Goal: Task Accomplishment & Management: Complete application form

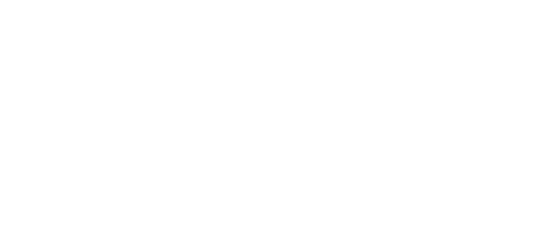
click at [0, 0] on html at bounding box center [0, 0] width 0 height 0
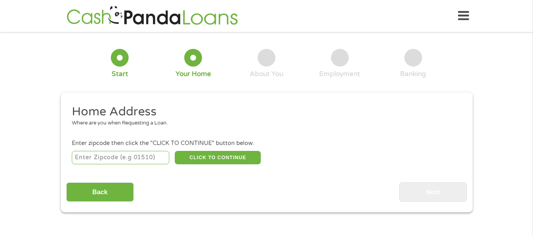
click at [118, 161] on input "number" at bounding box center [121, 157] width 98 height 13
type input "77396"
select select "[US_STATE]"
click at [224, 156] on button "CLICK TO CONTINUE" at bounding box center [218, 157] width 86 height 13
type input "77396"
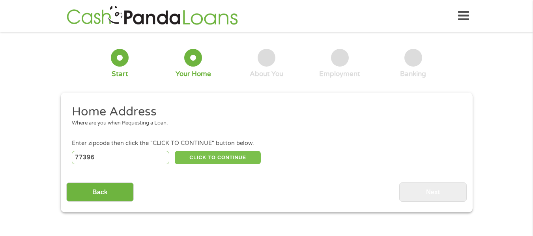
type input "Humble"
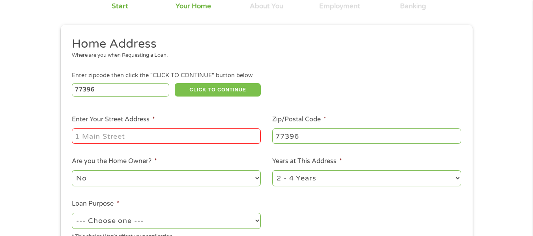
scroll to position [79, 0]
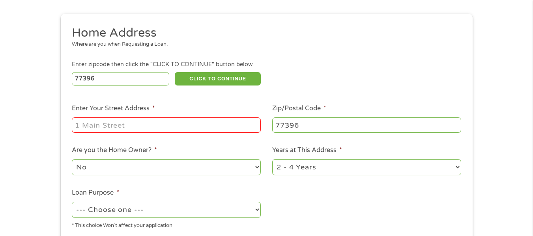
click at [131, 122] on input "Enter Your Street Address *" at bounding box center [166, 125] width 189 height 15
type input "[STREET_ADDRESS][PERSON_NAME]"
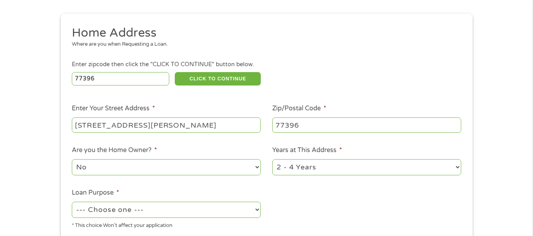
click at [189, 163] on select "No Yes" at bounding box center [166, 168] width 189 height 16
select select "yes"
click at [72, 160] on select "No Yes" at bounding box center [166, 168] width 189 height 16
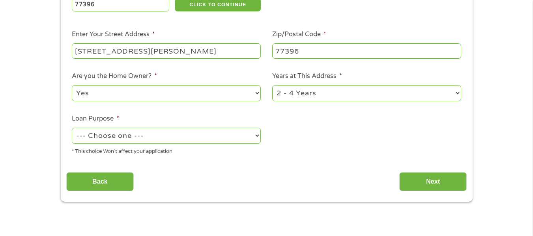
scroll to position [158, 0]
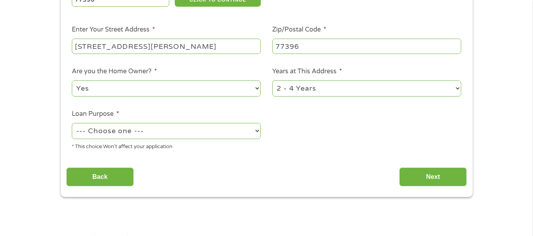
click at [176, 136] on select "--- Choose one --- Pay Bills Debt Consolidation Home Improvement Major Purchase…" at bounding box center [166, 131] width 189 height 16
select select "paybills"
click at [72, 123] on select "--- Choose one --- Pay Bills Debt Consolidation Home Improvement Major Purchase…" at bounding box center [166, 131] width 189 height 16
click at [444, 175] on input "Next" at bounding box center [434, 177] width 68 height 19
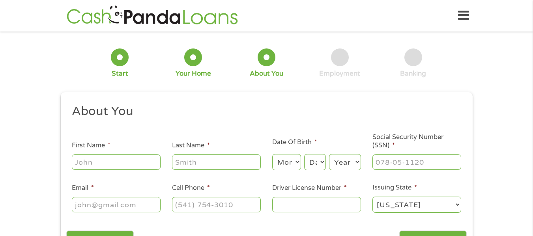
scroll to position [0, 0]
click at [91, 162] on input "First Name *" at bounding box center [116, 162] width 89 height 15
type input "[PERSON_NAME]"
type input "[PERSON_NAME][EMAIL_ADDRESS][DOMAIN_NAME]"
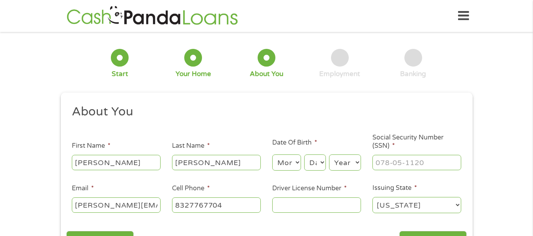
type input "[PHONE_NUMBER]"
click at [334, 208] on input "Driver License Number *" at bounding box center [316, 205] width 89 height 15
click at [296, 161] on select "Month 1 2 3 4 5 6 7 8 9 10 11 12" at bounding box center [286, 163] width 29 height 16
select select "7"
click at [272, 155] on select "Month 1 2 3 4 5 6 7 8 9 10 11 12" at bounding box center [286, 163] width 29 height 16
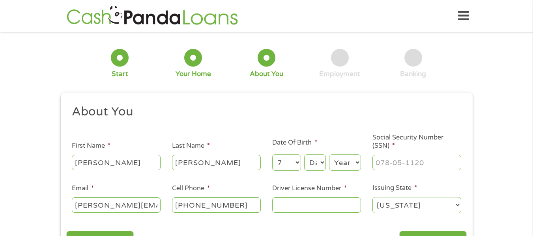
click at [319, 166] on select "Day 1 2 3 4 5 6 7 8 9 10 11 12 13 14 15 16 17 18 19 20 21 22 23 24 25 26 27 28 …" at bounding box center [314, 163] width 21 height 16
select select "23"
click at [304, 155] on select "Day 1 2 3 4 5 6 7 8 9 10 11 12 13 14 15 16 17 18 19 20 21 22 23 24 25 26 27 28 …" at bounding box center [314, 163] width 21 height 16
click at [341, 157] on select "Year [DATE] 2006 2005 2004 2003 2002 2001 2000 1999 1998 1997 1996 1995 1994 19…" at bounding box center [345, 163] width 32 height 16
select select "1967"
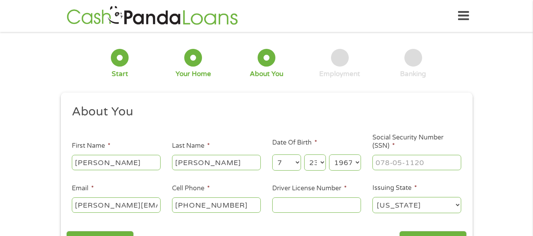
click at [329, 155] on select "Year [DATE] 2006 2005 2004 2003 2002 2001 2000 1999 1998 1997 1996 1995 1994 19…" at bounding box center [345, 163] width 32 height 16
click at [388, 167] on input "___-__-____" at bounding box center [417, 162] width 89 height 15
type input "449-63-9811"
click at [308, 203] on input "Driver License Number *" at bounding box center [316, 205] width 89 height 15
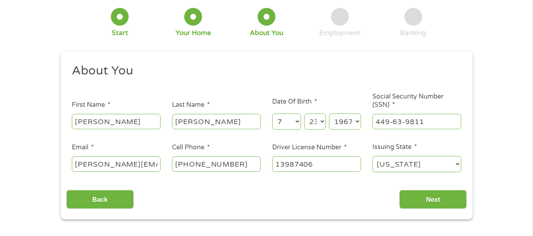
scroll to position [79, 0]
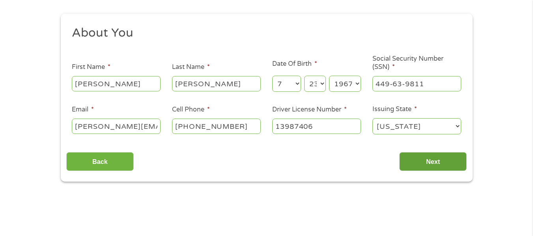
type input "13987406"
click at [432, 157] on input "Next" at bounding box center [434, 161] width 68 height 19
click at [431, 164] on input "Next" at bounding box center [434, 161] width 68 height 19
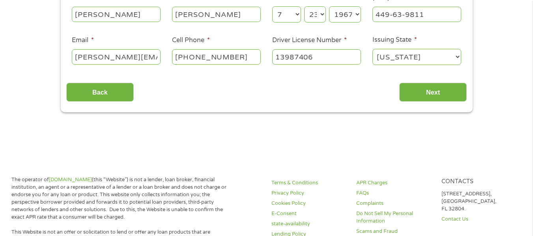
scroll to position [158, 0]
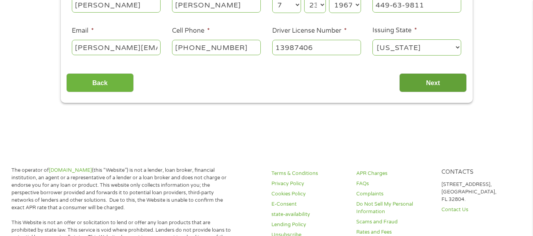
click at [424, 87] on input "Next" at bounding box center [434, 82] width 68 height 19
click at [430, 83] on input "Next" at bounding box center [434, 82] width 68 height 19
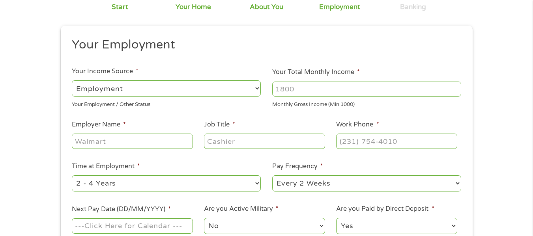
scroll to position [39, 0]
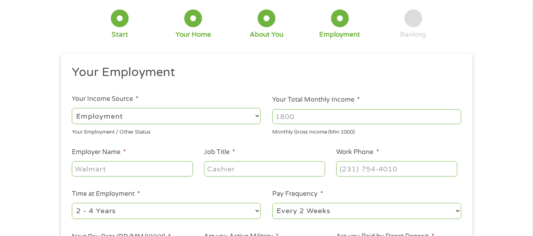
click at [340, 116] on input "Your Total Monthly Income *" at bounding box center [366, 116] width 189 height 15
type input "4"
type input "3800"
click at [146, 167] on input "Employer Name *" at bounding box center [132, 168] width 121 height 15
click at [145, 168] on input "Employer Name *" at bounding box center [132, 168] width 121 height 15
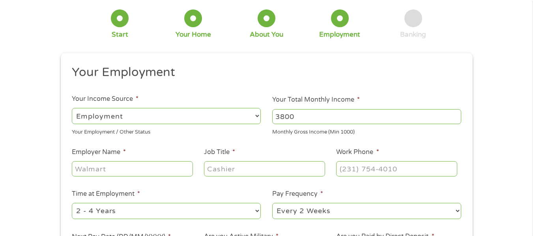
click at [145, 168] on input "Employer Name *" at bounding box center [132, 168] width 121 height 15
type input "Metropolitan Transit Authority"
click at [231, 169] on input "Job Title *" at bounding box center [264, 168] width 121 height 15
type input "LRT Operator"
click at [365, 173] on input "(___) ___-____" at bounding box center [396, 168] width 121 height 15
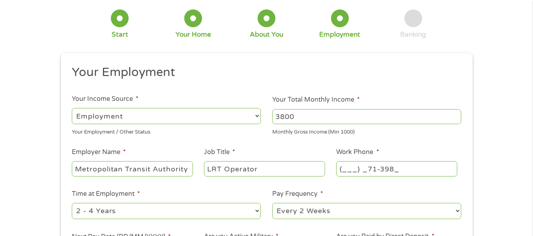
type input "(___) _71-3982"
click at [349, 177] on div at bounding box center [396, 169] width 121 height 18
click at [343, 172] on input "(___) ___-____" at bounding box center [396, 168] width 121 height 15
type input "[PHONE_NUMBER]"
click at [495, 185] on div "1 Start 2 Your Home 3 About You 4 Employment 5 Banking 6 This field is hidden w…" at bounding box center [266, 154] width 533 height 312
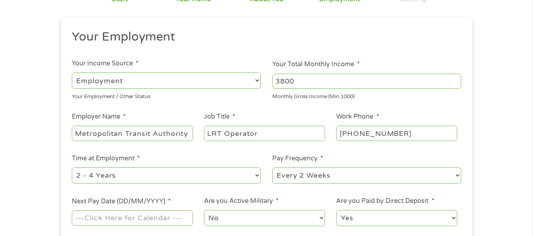
scroll to position [79, 0]
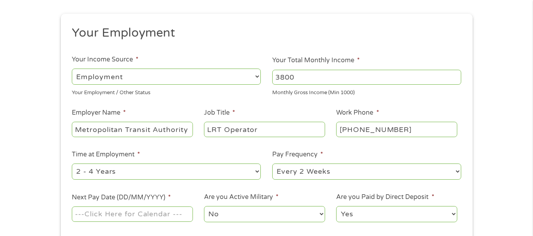
click at [456, 172] on select "--- Choose one --- Every 2 Weeks Every Week Monthly Semi-Monthly" at bounding box center [366, 172] width 189 height 16
select select "weekly"
click at [272, 164] on select "--- Choose one --- Every 2 Weeks Every Week Monthly Semi-Monthly" at bounding box center [366, 172] width 189 height 16
click at [147, 220] on input "Next Pay Date (DD/MM/YYYY) *" at bounding box center [132, 214] width 121 height 15
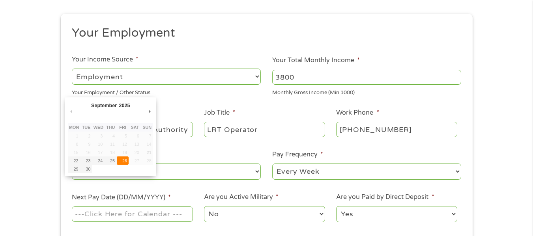
type input "[DATE]"
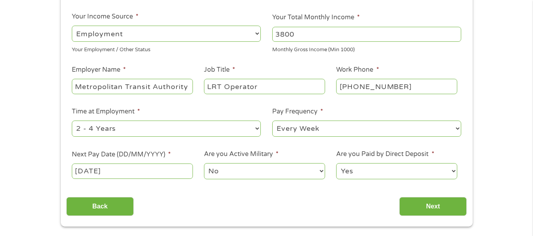
scroll to position [158, 0]
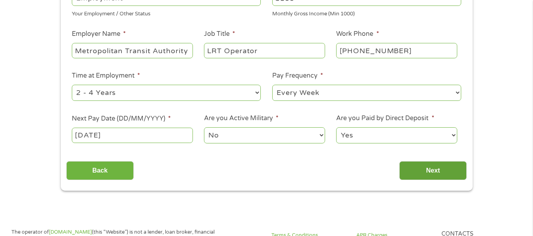
click at [426, 173] on input "Next" at bounding box center [434, 170] width 68 height 19
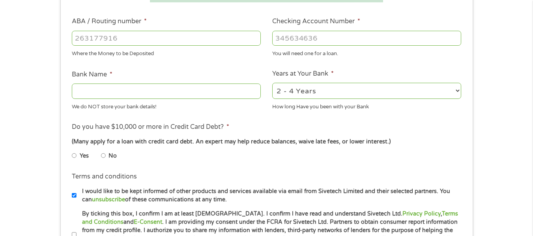
scroll to position [197, 0]
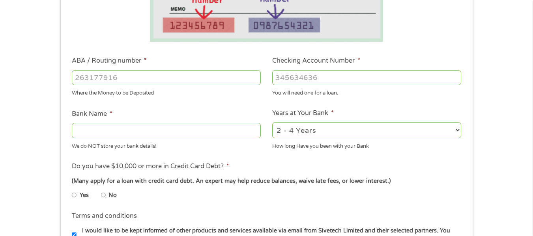
click at [300, 76] on input "Checking Account Number *" at bounding box center [366, 77] width 189 height 15
click at [309, 79] on input "Checking Account Number *" at bounding box center [366, 77] width 189 height 15
click at [352, 78] on input "Checking Account Number *" at bounding box center [366, 77] width 189 height 15
click at [339, 72] on input "Checking Account Number *" at bounding box center [366, 77] width 189 height 15
type input "488122009569"
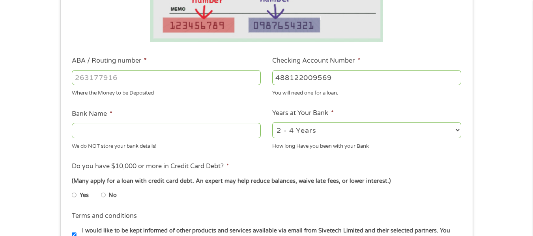
click at [124, 131] on input "Bank Name *" at bounding box center [166, 130] width 189 height 15
type input "Bank of America"
click at [154, 80] on input "ABA / Routing number *" at bounding box center [166, 77] width 189 height 15
click at [99, 80] on input "11100025" at bounding box center [166, 77] width 189 height 15
type input "111000025"
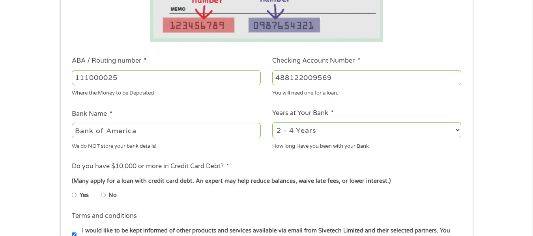
type input "BANK OF AMERICA NA"
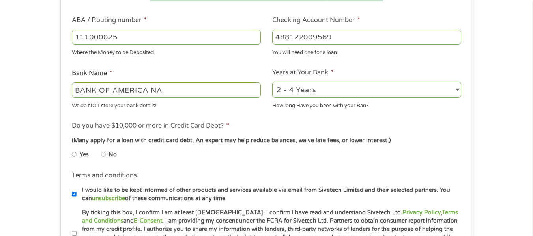
scroll to position [276, 0]
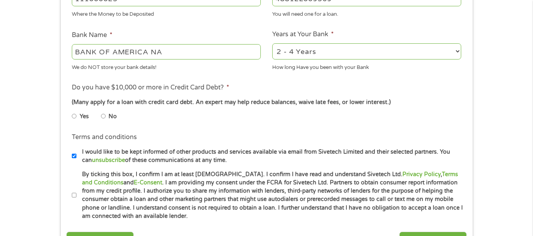
type input "111000025"
click at [104, 117] on input "No" at bounding box center [103, 116] width 5 height 13
radio input "true"
click at [74, 195] on input "By ticking this box, I confirm I am at least [DEMOGRAPHIC_DATA]. I confirm I ha…" at bounding box center [74, 196] width 5 height 13
checkbox input "true"
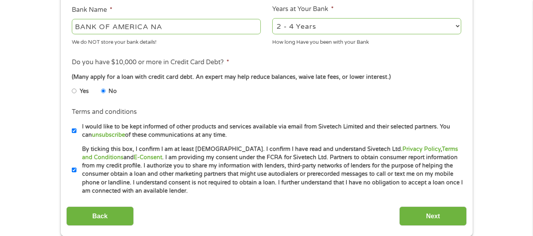
scroll to position [355, 0]
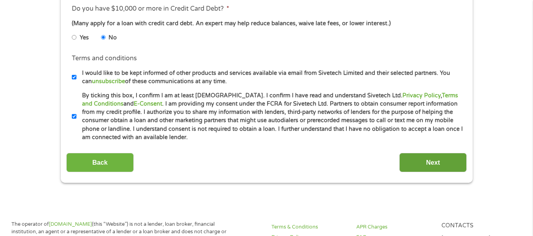
click at [413, 159] on input "Next" at bounding box center [434, 162] width 68 height 19
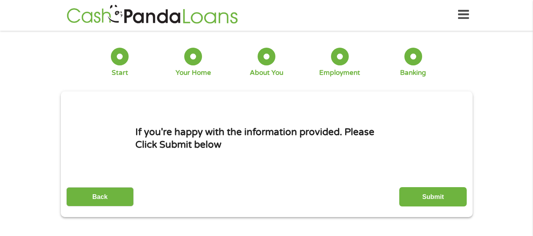
scroll to position [0, 0]
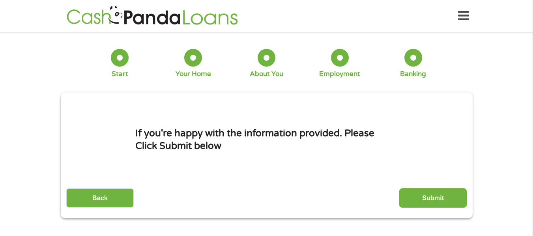
click at [422, 195] on input "Submit" at bounding box center [434, 198] width 68 height 19
